Goal: Task Accomplishment & Management: Manage account settings

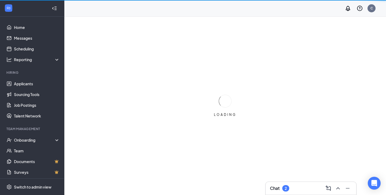
click at [338, 189] on icon "ChevronUp" at bounding box center [337, 188] width 6 height 6
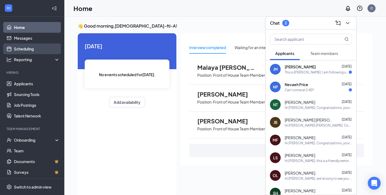
click at [29, 49] on link "Scheduling" at bounding box center [37, 48] width 46 height 11
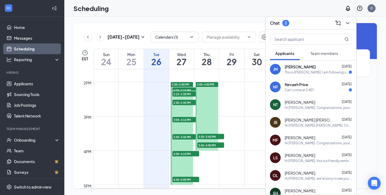
scroll to position [469, 0]
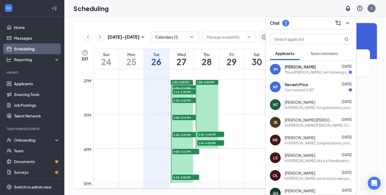
click at [192, 87] on span "2:00-2:15 PM" at bounding box center [185, 87] width 27 height 5
click at [347, 24] on icon "ChevronDown" at bounding box center [347, 23] width 6 height 6
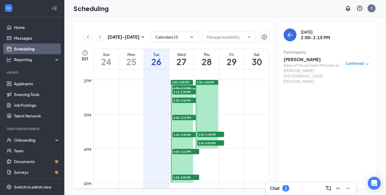
click at [182, 91] on span "2:15-2:30 PM" at bounding box center [185, 91] width 27 height 5
click at [182, 99] on span "2:30-2:45 PM" at bounding box center [185, 99] width 27 height 5
click at [185, 117] on span "3:00-3:15 PM" at bounding box center [185, 117] width 27 height 5
click at [185, 135] on span "3:30-3:45 PM" at bounding box center [185, 134] width 27 height 5
click at [184, 152] on span "4:00-4:15 PM" at bounding box center [185, 151] width 27 height 5
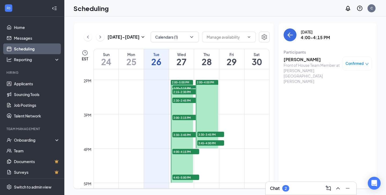
click at [186, 177] on span "4:45-5:00 PM" at bounding box center [185, 176] width 27 height 5
click at [210, 133] on span "3:30-3:45 PM" at bounding box center [210, 133] width 27 height 5
click at [207, 143] on span "3:45-4:00 PM" at bounding box center [210, 142] width 27 height 5
click at [339, 188] on icon "ChevronUp" at bounding box center [337, 188] width 3 height 2
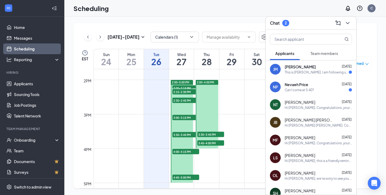
click at [304, 89] on div "Can I come at 5:40?" at bounding box center [298, 90] width 29 height 5
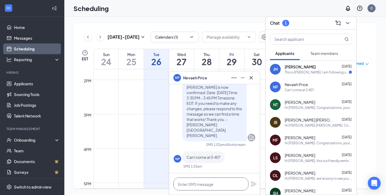
click at [196, 183] on textarea at bounding box center [210, 183] width 75 height 13
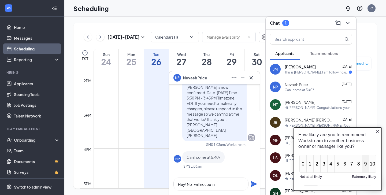
click at [365, 162] on button "9" at bounding box center [365, 164] width 7 height 18
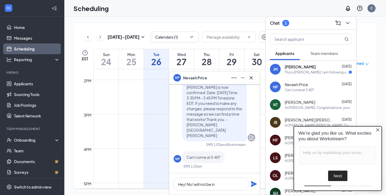
click at [378, 129] on icon "Close button" at bounding box center [377, 129] width 3 height 3
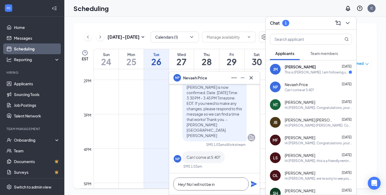
click at [217, 185] on textarea "Hey! No I will not be in" at bounding box center [210, 183] width 75 height 13
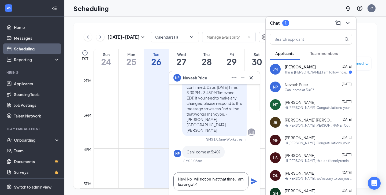
type textarea "Hey! No I will not be in at that time. I am leaving at 4"
click at [254, 182] on icon "Plane" at bounding box center [254, 181] width 6 height 6
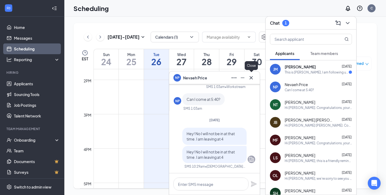
click at [254, 79] on icon "Cross" at bounding box center [251, 77] width 6 height 6
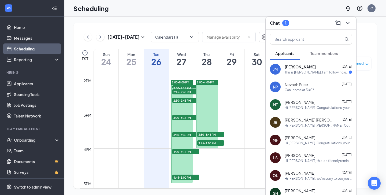
click at [221, 142] on span "3:45-4:00 PM" at bounding box center [210, 142] width 27 height 5
click at [328, 75] on div "[PERSON_NAME] [DATE] This is [PERSON_NAME], I am following up on my interview f…" at bounding box center [310, 69] width 91 height 18
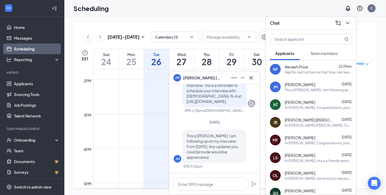
click at [347, 25] on icon "ChevronDown" at bounding box center [347, 23] width 6 height 6
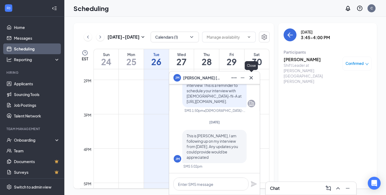
click at [251, 76] on icon "Cross" at bounding box center [251, 77] width 6 height 6
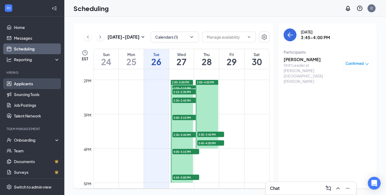
click at [29, 87] on link "Applicants" at bounding box center [37, 83] width 46 height 11
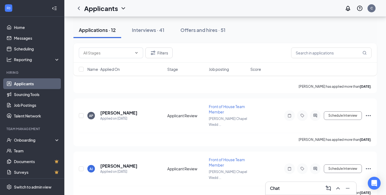
scroll to position [324, 0]
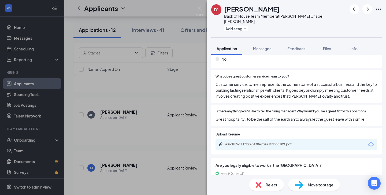
scroll to position [279, 0]
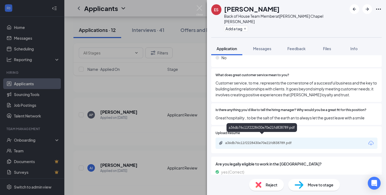
click at [294, 141] on div "a36db76c11f2228430e70e21fd838789.pdf" at bounding box center [262, 143] width 75 height 4
click at [197, 11] on img at bounding box center [199, 10] width 7 height 10
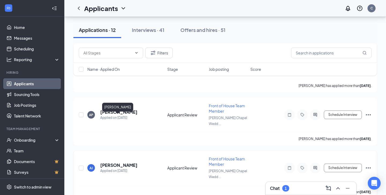
click at [114, 162] on h5 "[PERSON_NAME]" at bounding box center [118, 165] width 37 height 6
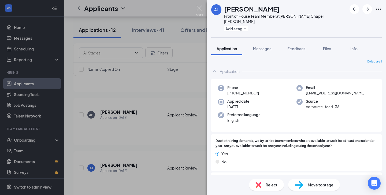
click at [199, 9] on img at bounding box center [199, 10] width 7 height 10
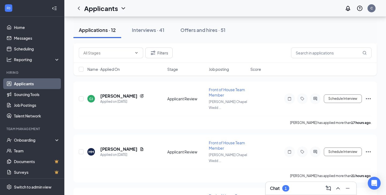
scroll to position [78, 0]
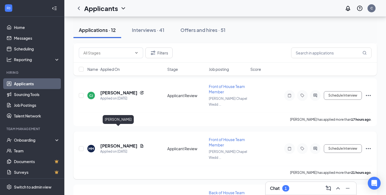
click at [122, 143] on h5 "[PERSON_NAME]" at bounding box center [118, 146] width 37 height 6
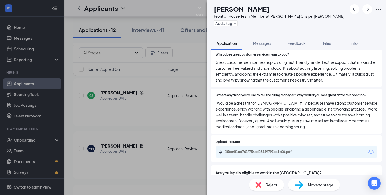
scroll to position [321, 0]
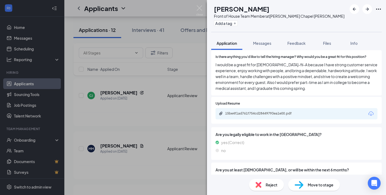
click at [300, 112] on div "15be4f1ad761f754cd28449793ea1e00.pdf" at bounding box center [262, 113] width 87 height 4
click at [304, 145] on div "yes (Correct)" at bounding box center [296, 142] width 162 height 6
click at [201, 10] on img at bounding box center [199, 10] width 7 height 10
